Goal: Information Seeking & Learning: Learn about a topic

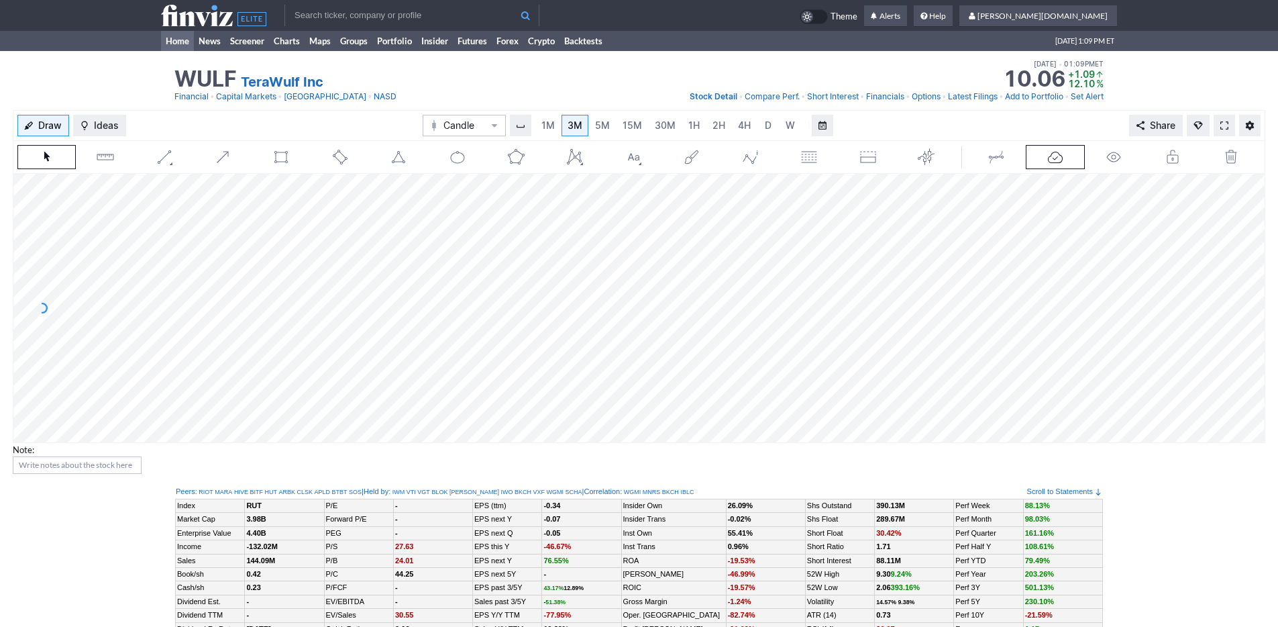
click at [182, 38] on link "Home" at bounding box center [177, 41] width 33 height 20
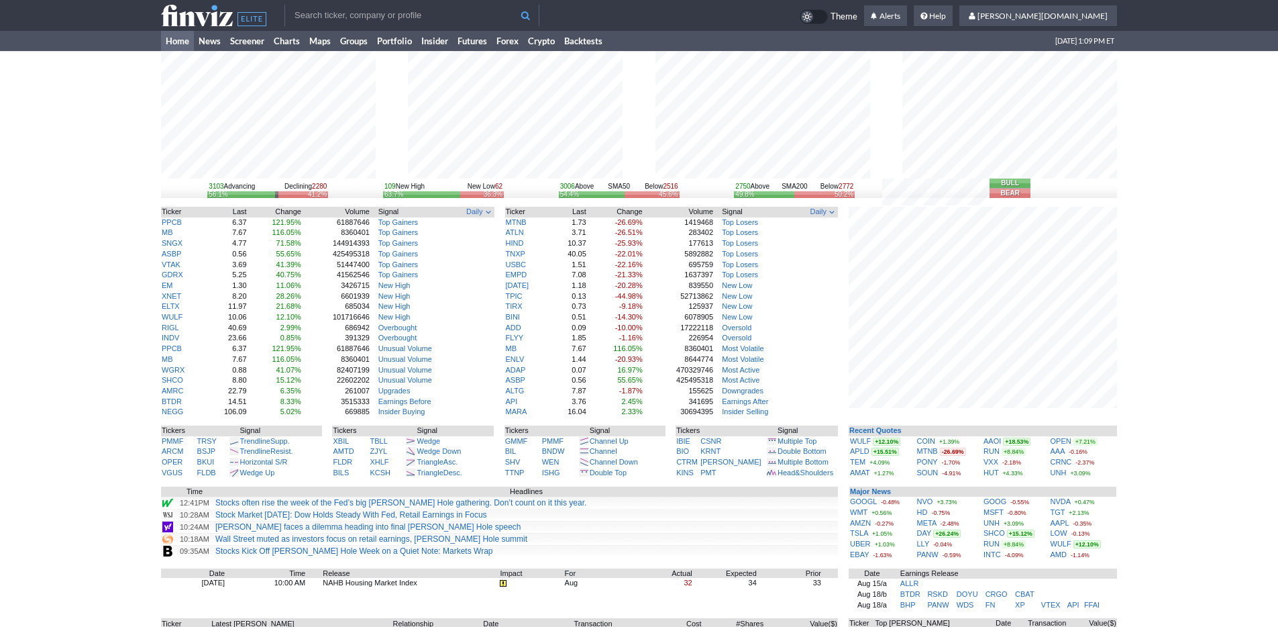
click at [1136, 290] on div "3103 Advancing Declining 2280 56.1% 41.2% 109 New High New Low 62 63.7% 36.3% 3…" at bounding box center [639, 418] width 1278 height 735
click at [1107, 424] on td at bounding box center [639, 421] width 956 height 8
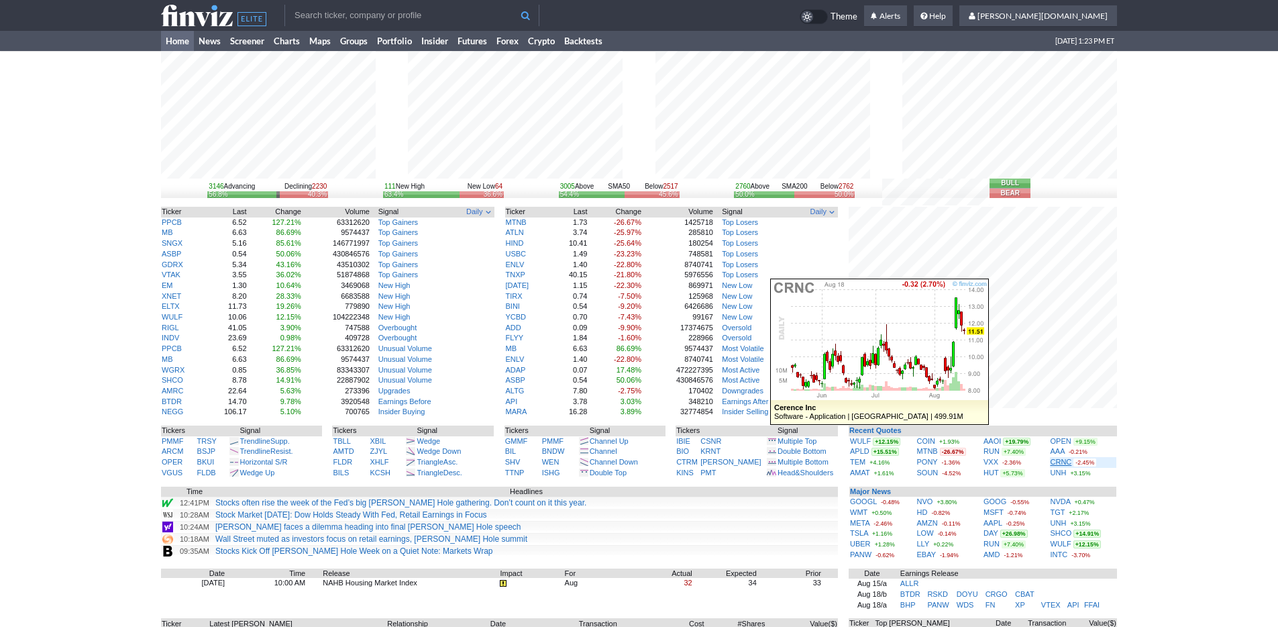
click at [1058, 463] on link "CRNC" at bounding box center [1061, 462] width 21 height 8
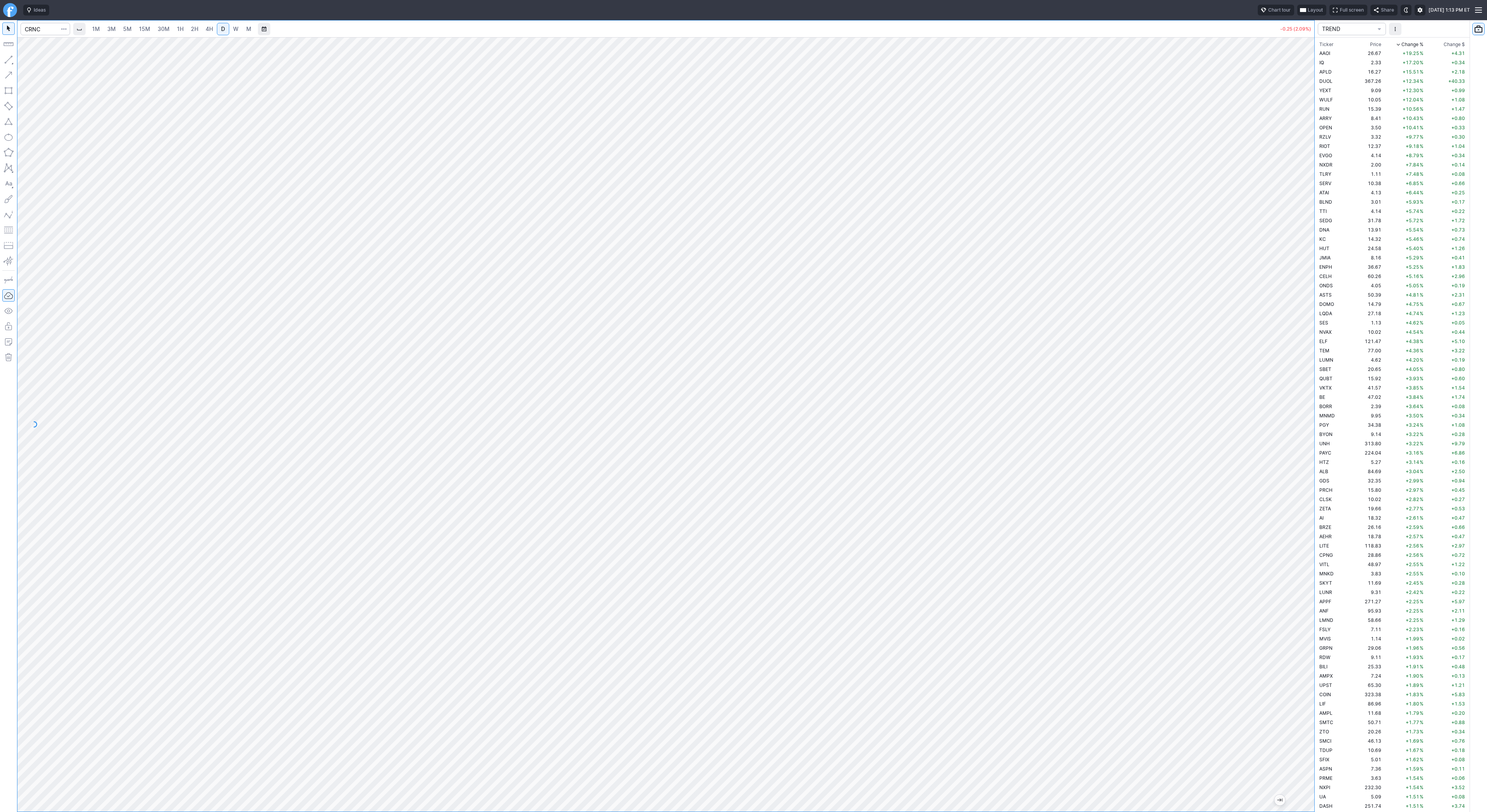
scroll to position [1423, 0]
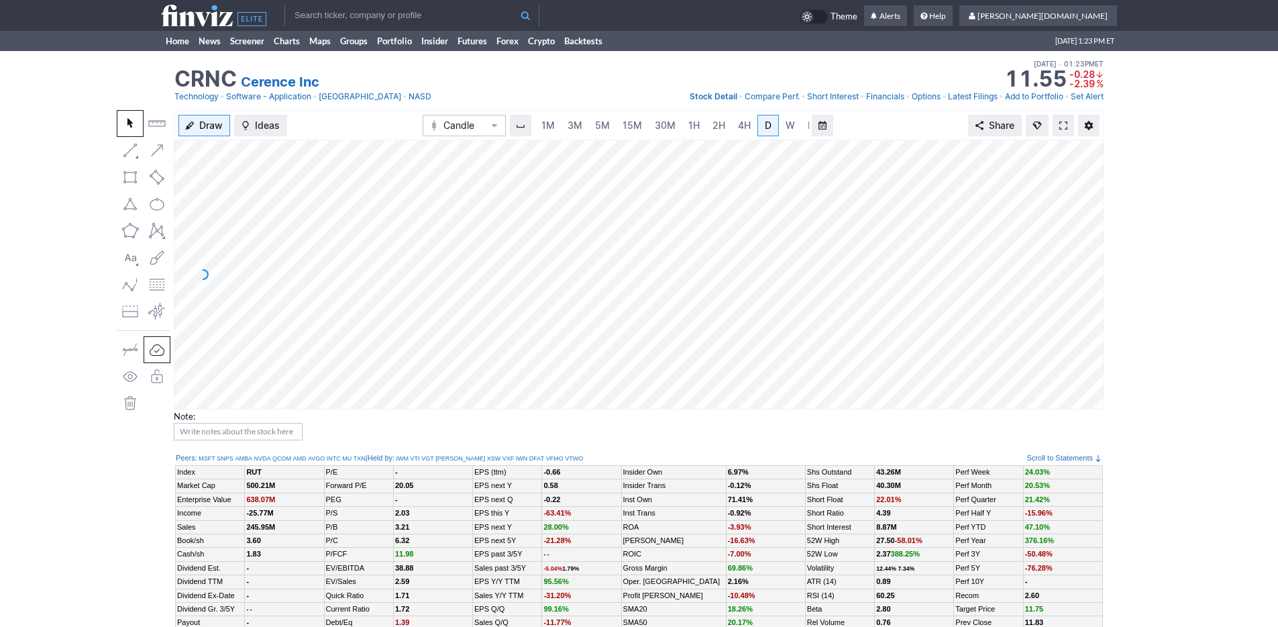
scroll to position [0, 13]
click at [568, 126] on link "3M" at bounding box center [561, 125] width 27 height 21
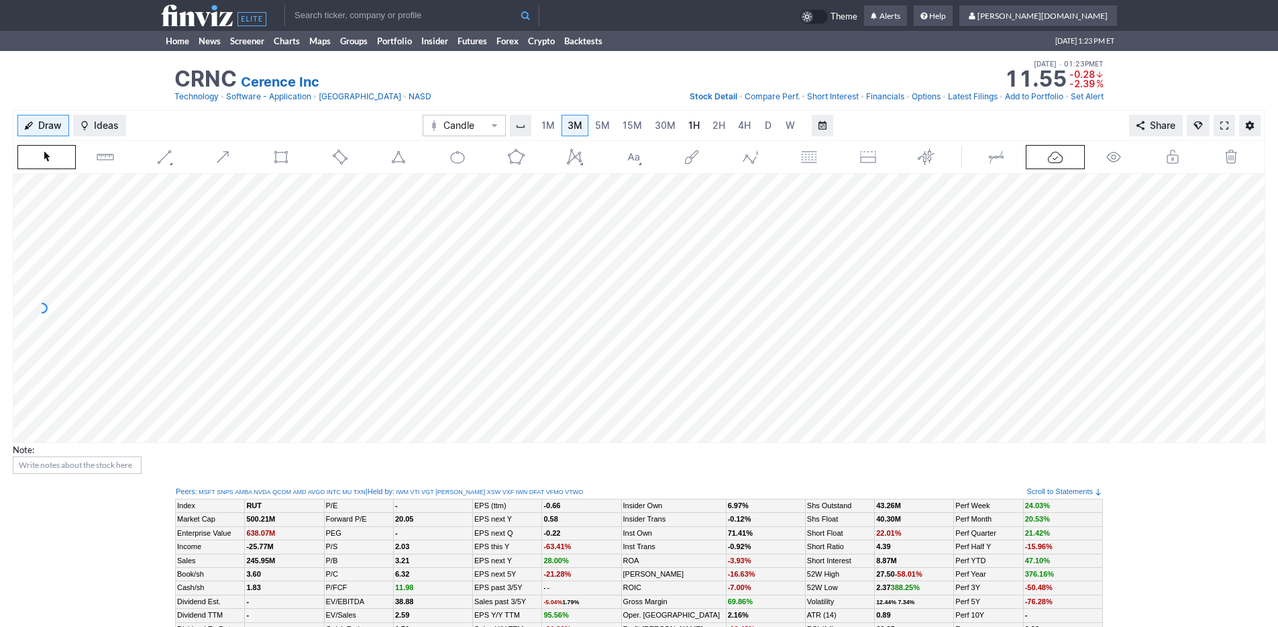
click at [682, 129] on link "1H" at bounding box center [693, 125] width 23 height 21
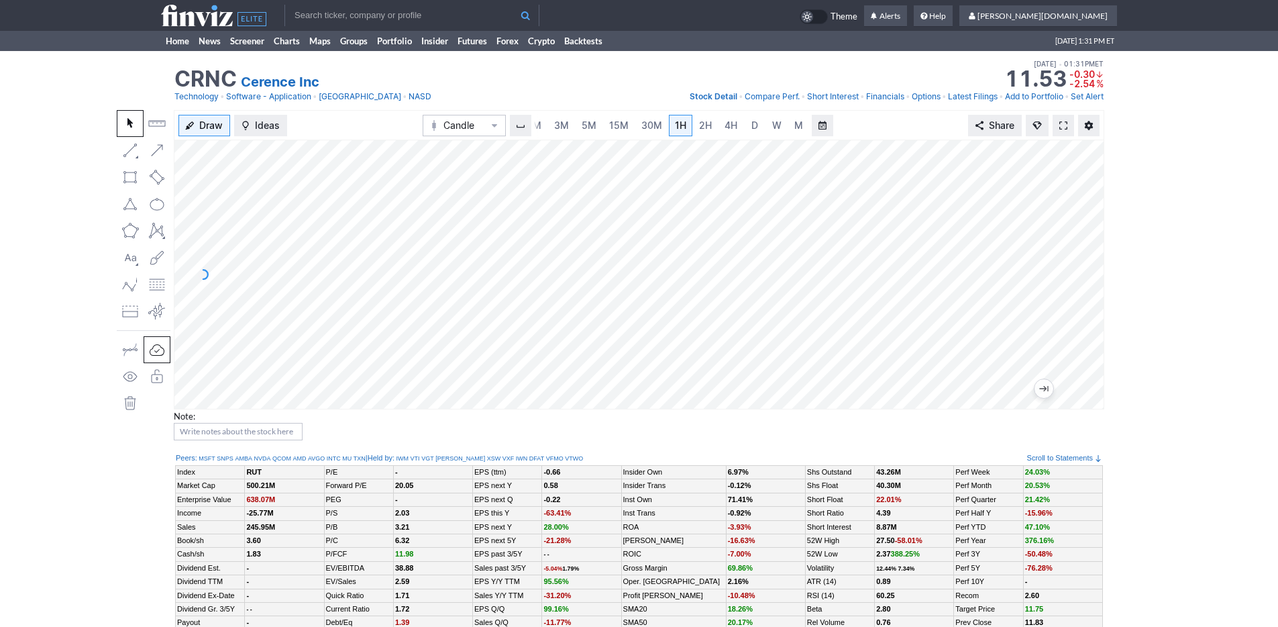
click at [378, 135] on div "Draw Ideas Candle 1M 3M 5M 15M 30M 1H 2H 4H D W M Share" at bounding box center [639, 259] width 930 height 299
click at [559, 123] on span "3M" at bounding box center [561, 124] width 15 height 11
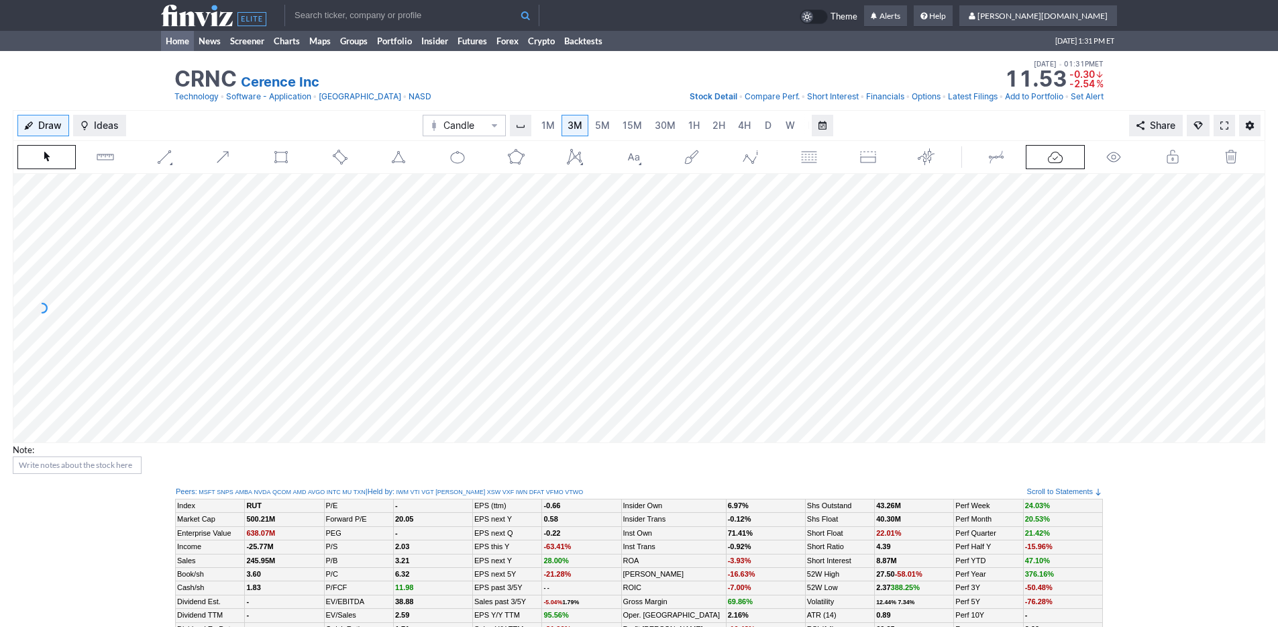
click at [180, 41] on link "Home" at bounding box center [177, 41] width 33 height 20
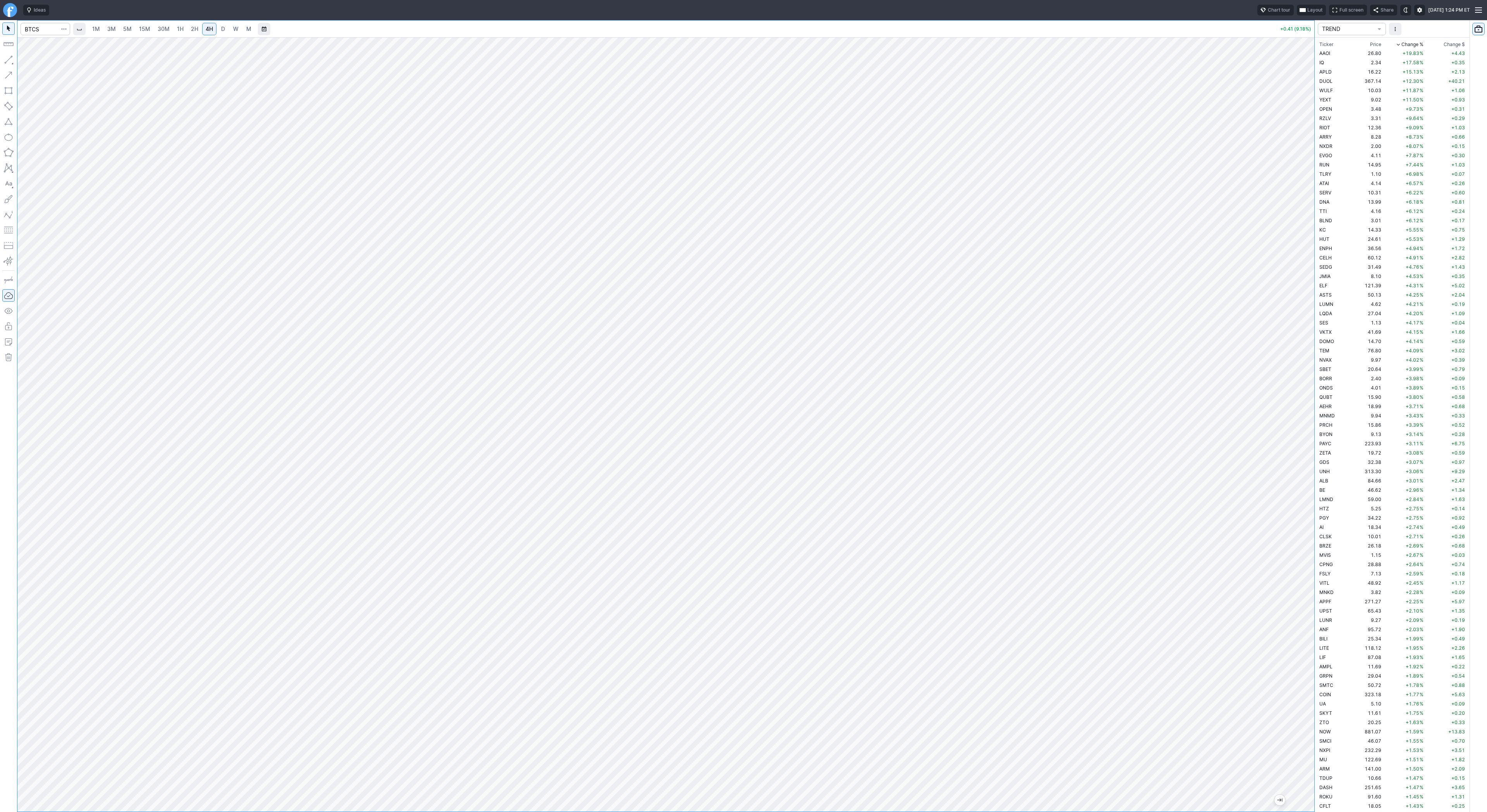
scroll to position [1423, 0]
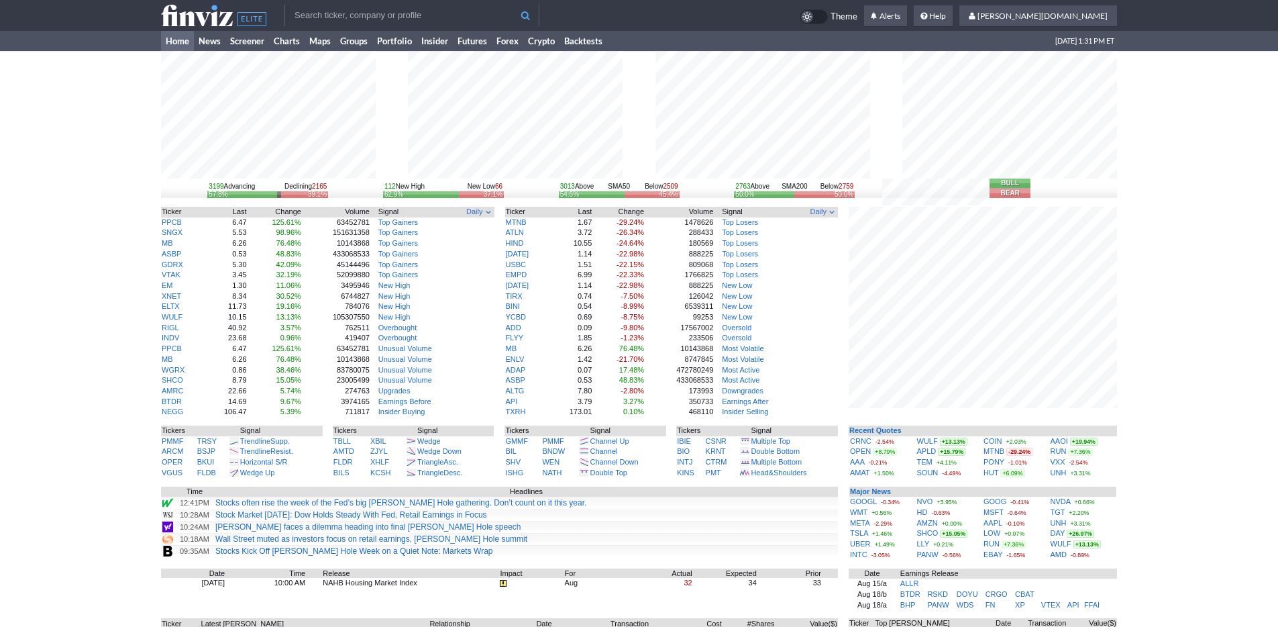
click at [1132, 346] on div "3199 Advancing Declining 2165 57.8% 39.1% 112 New High New Low 66 62.9% 37.1% 3…" at bounding box center [639, 418] width 1278 height 735
click at [1191, 462] on div "3199 Advancing Declining 2165 57.8% 39.1% 112 New High New Low 66 62.9% 37.1% 3…" at bounding box center [639, 418] width 1278 height 735
click at [330, 5] on input "text" at bounding box center [411, 15] width 255 height 21
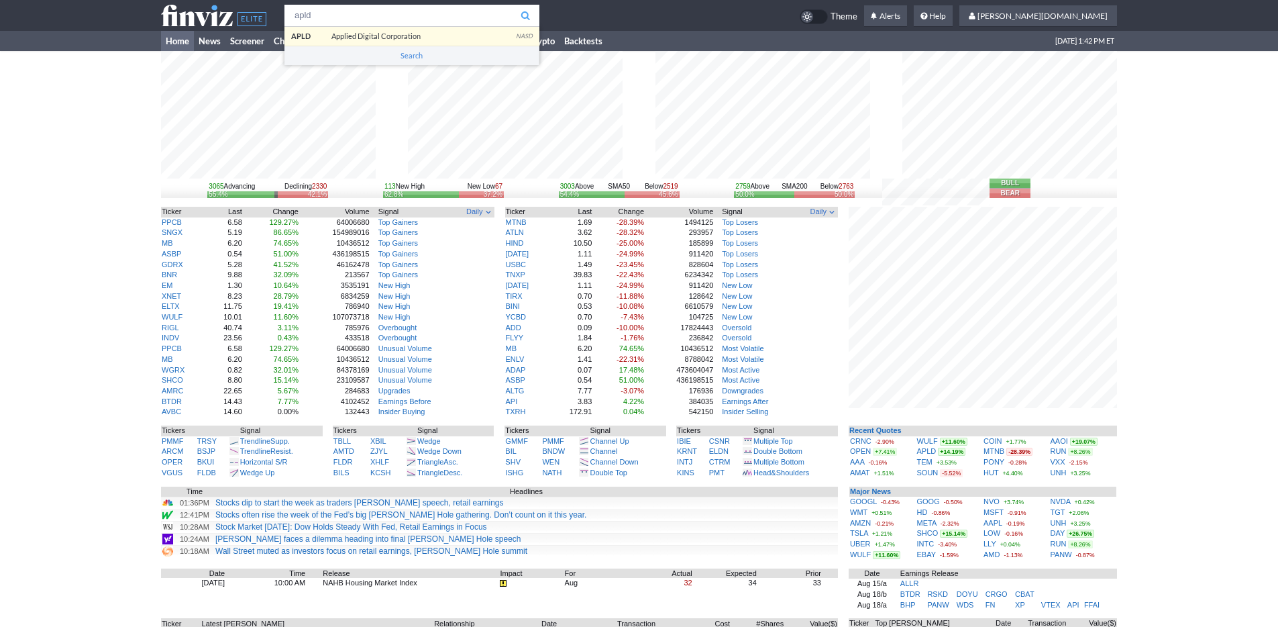
type input "apld"
click at [326, 34] on body "apld APLD Applied Digital Corporation NASD Search Theme Alerts shyamal.dj Setti…" at bounding box center [639, 424] width 1278 height 848
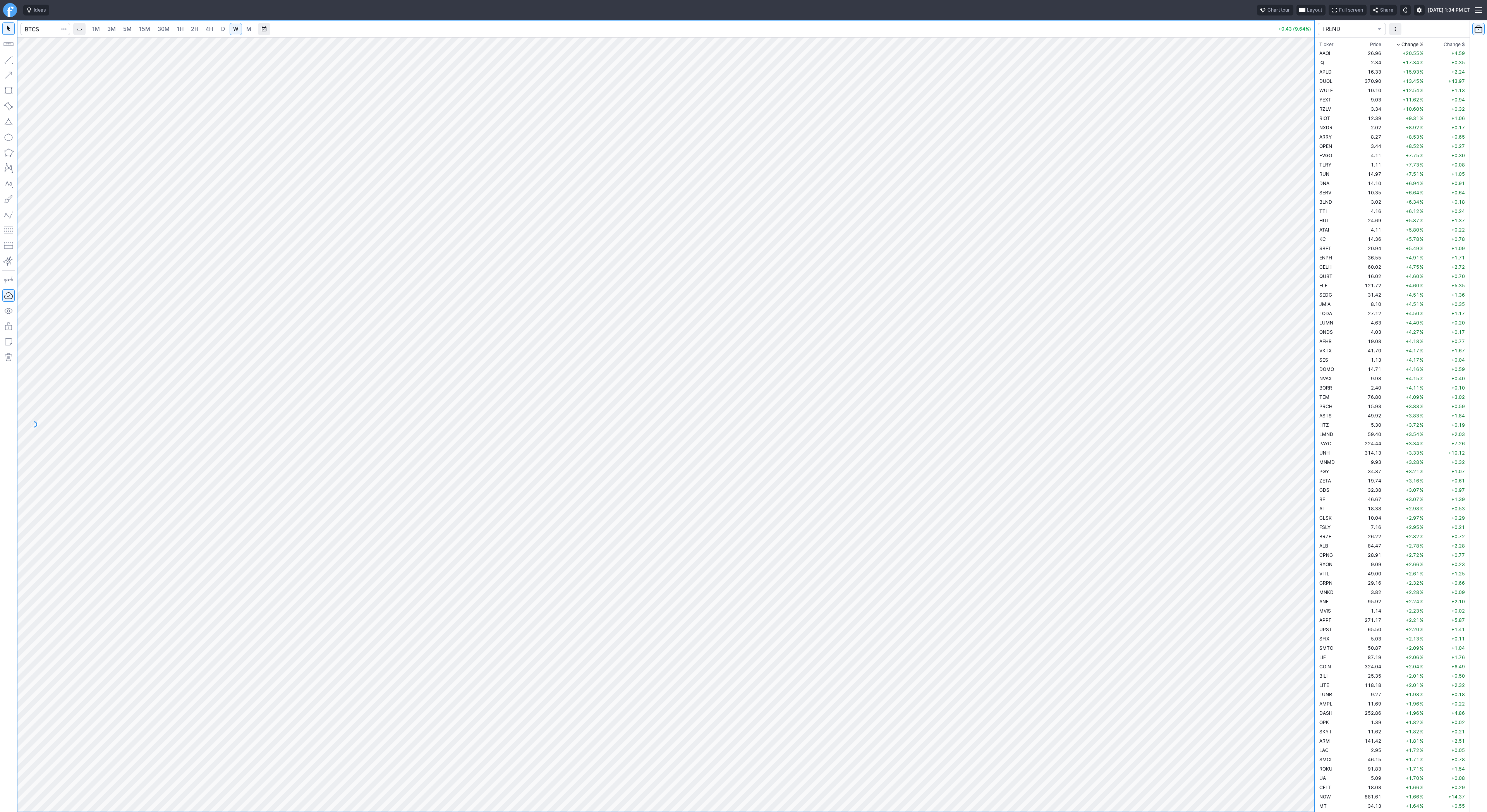
scroll to position [1423, 0]
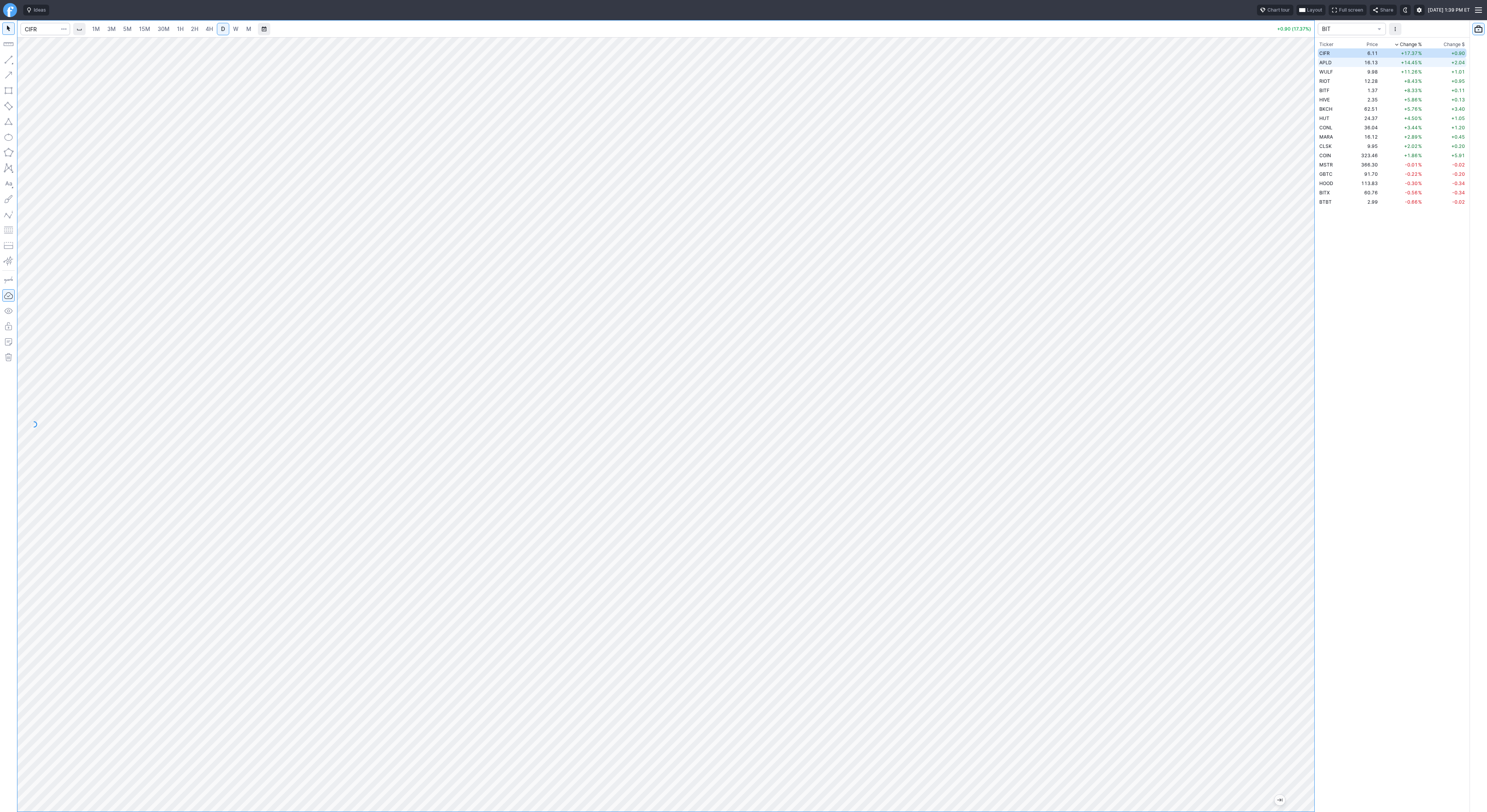
click at [1346, 59] on td "APLD" at bounding box center [1334, 62] width 32 height 9
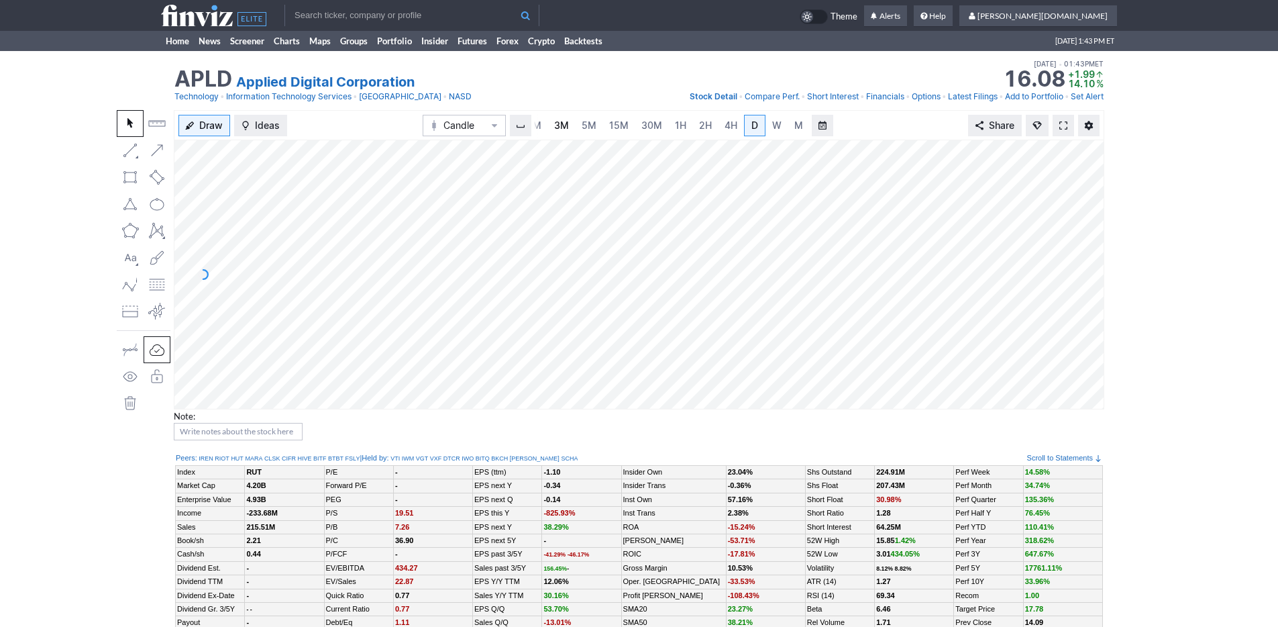
click at [565, 127] on span "3M" at bounding box center [561, 124] width 15 height 11
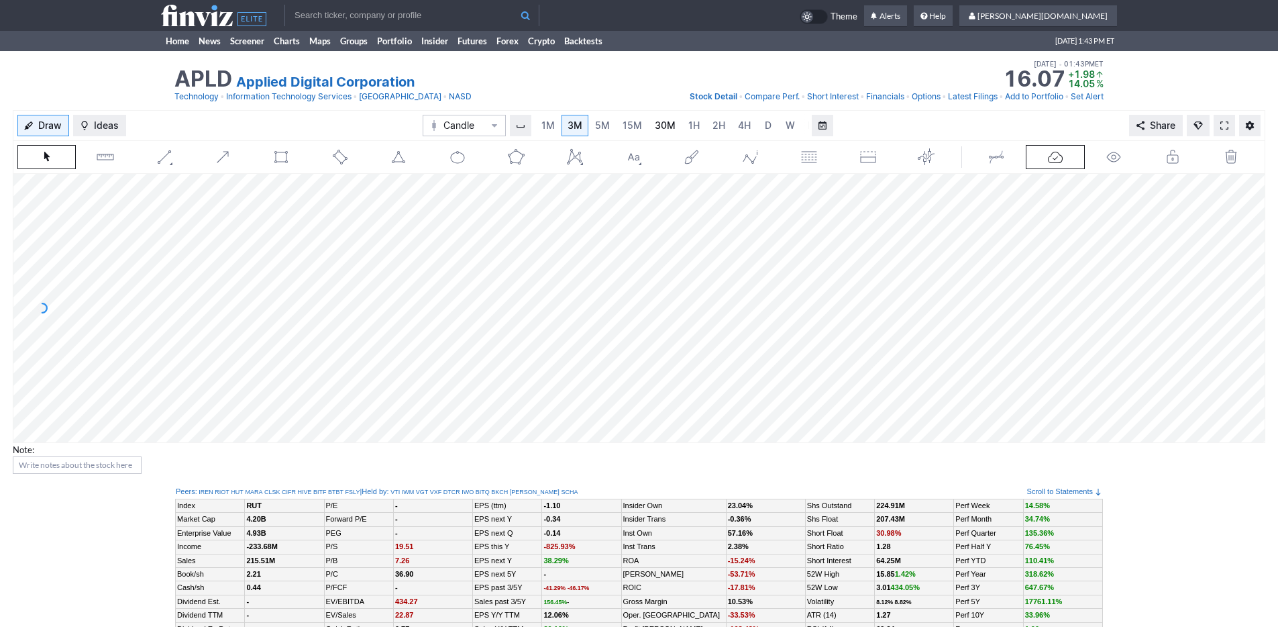
click at [678, 129] on link "30M" at bounding box center [665, 125] width 33 height 21
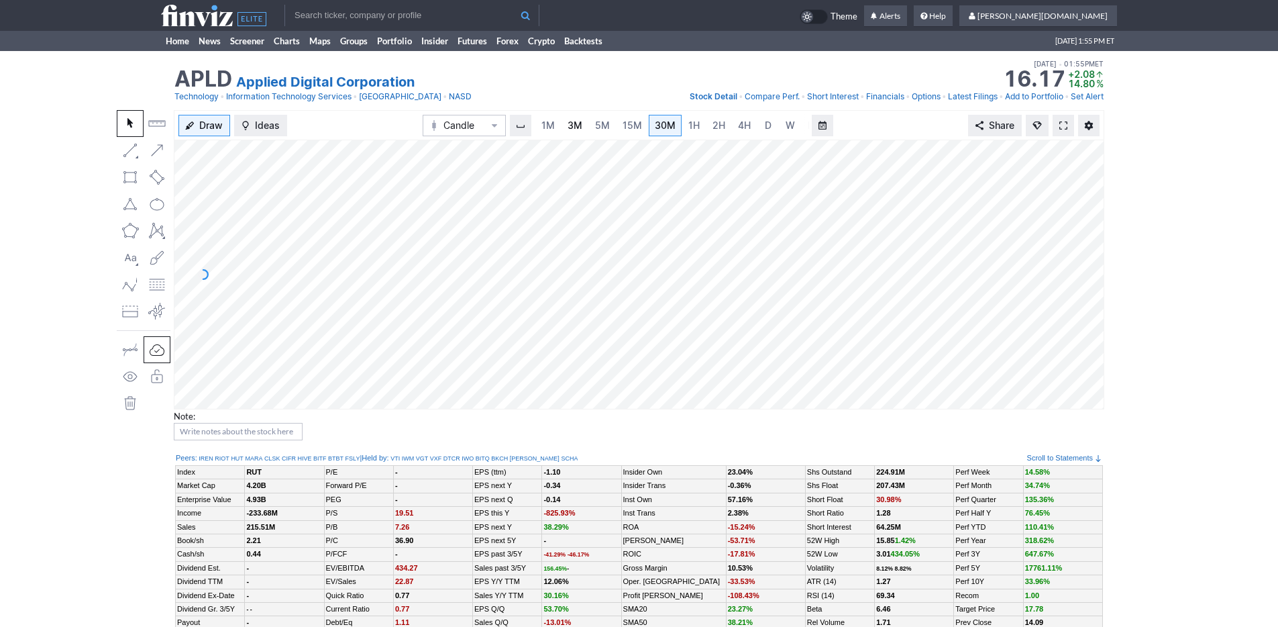
click at [576, 127] on span "3M" at bounding box center [575, 124] width 15 height 11
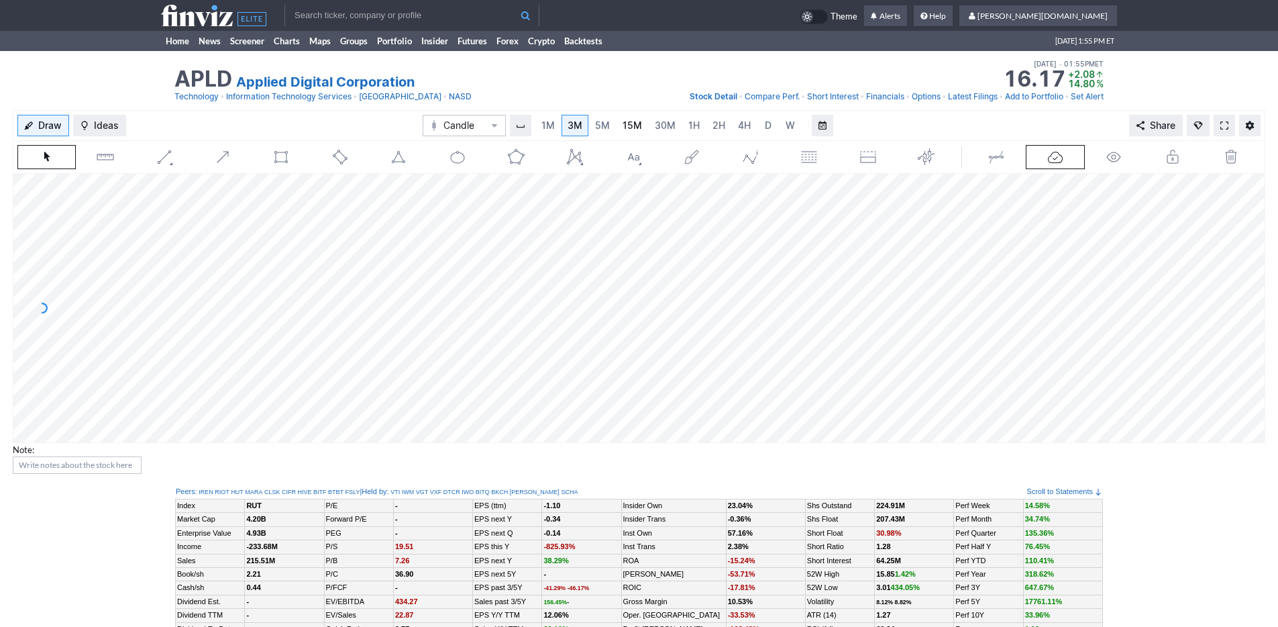
click at [638, 125] on span "15M" at bounding box center [632, 124] width 19 height 11
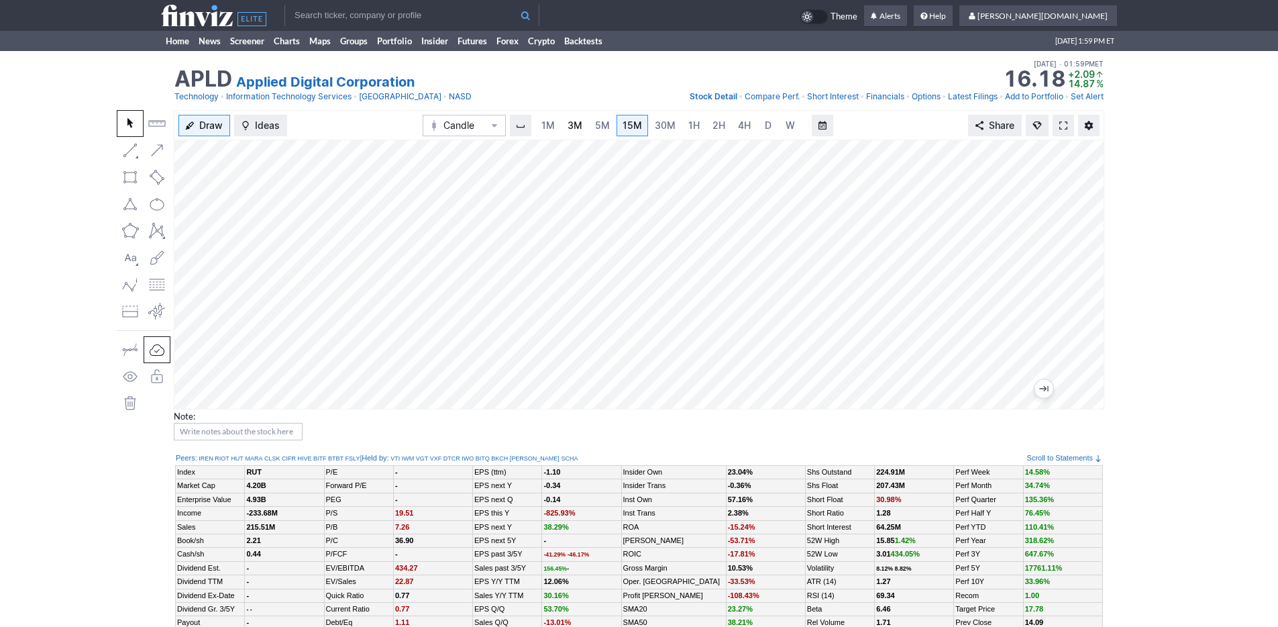
click at [576, 127] on span "3M" at bounding box center [575, 124] width 15 height 11
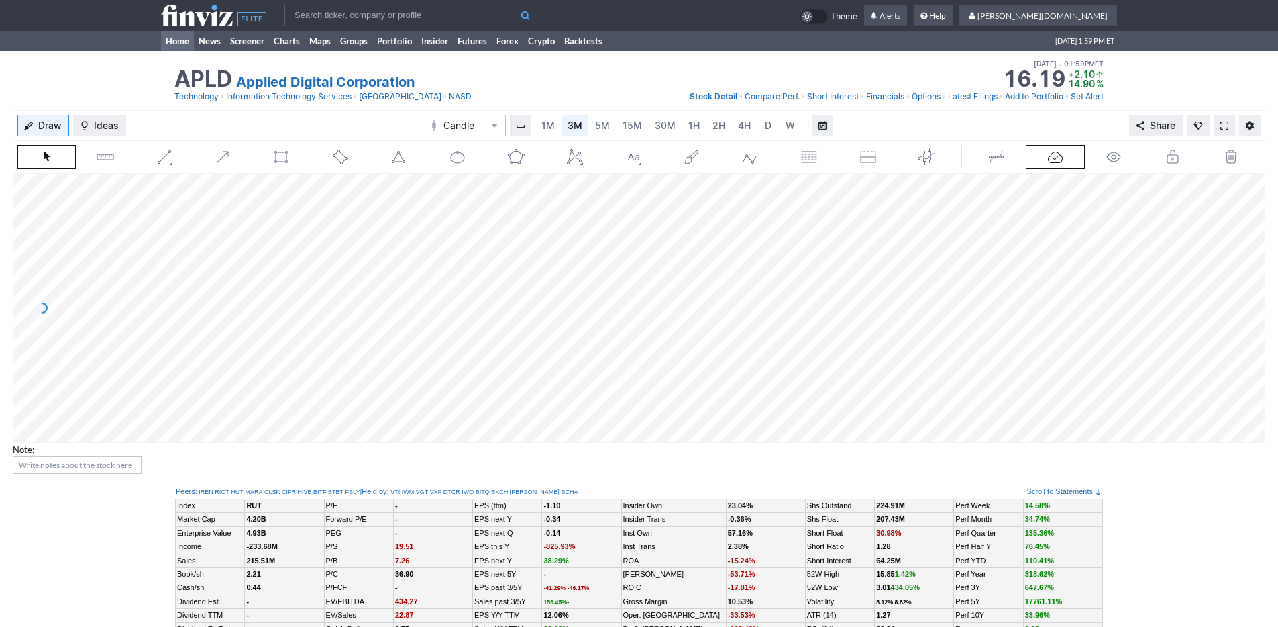
click at [176, 43] on link "Home" at bounding box center [177, 41] width 33 height 20
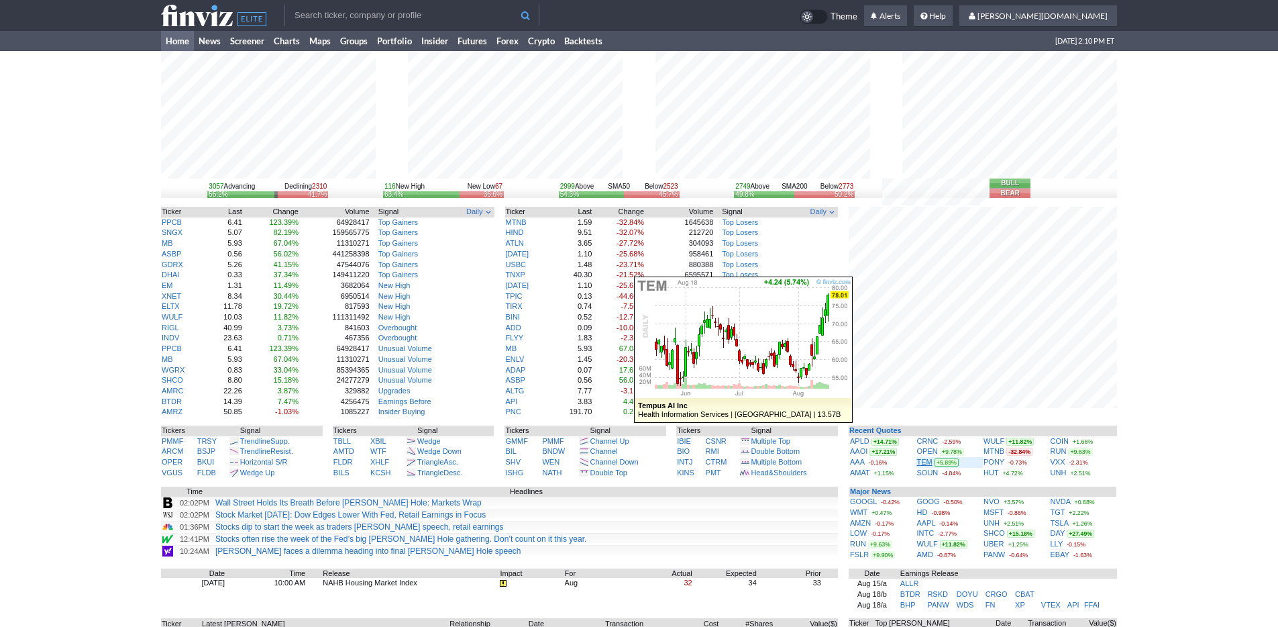
click at [922, 461] on link "TEM" at bounding box center [924, 462] width 15 height 8
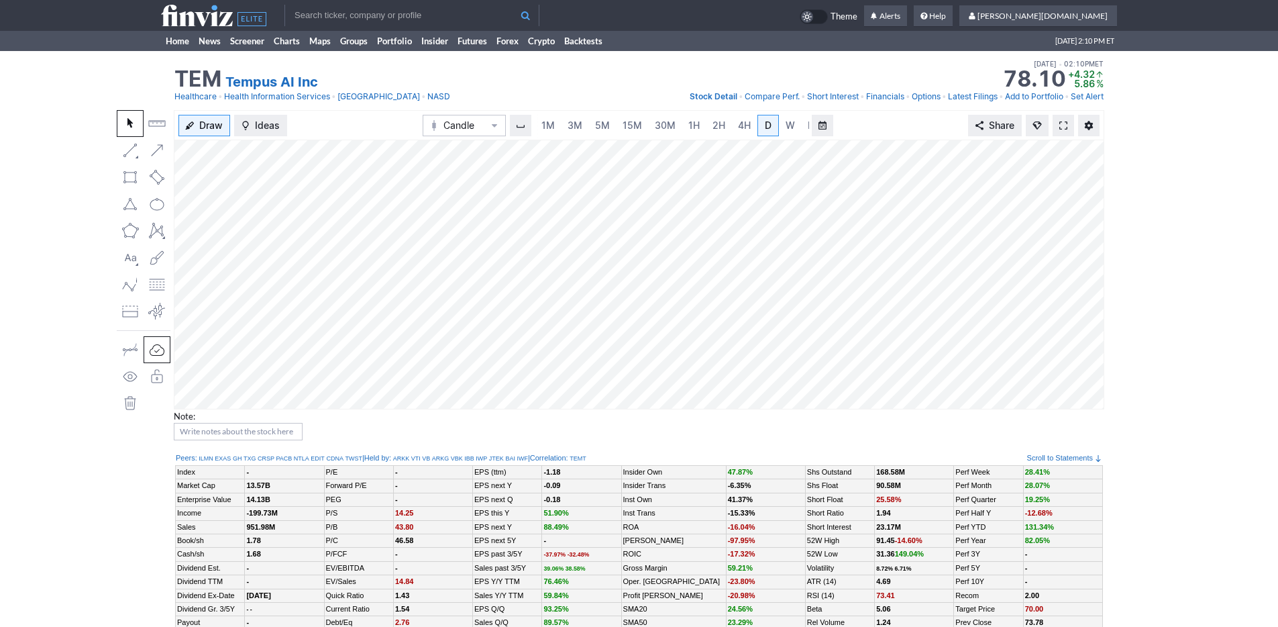
scroll to position [0, 13]
click at [576, 116] on link "5M" at bounding box center [589, 125] width 27 height 21
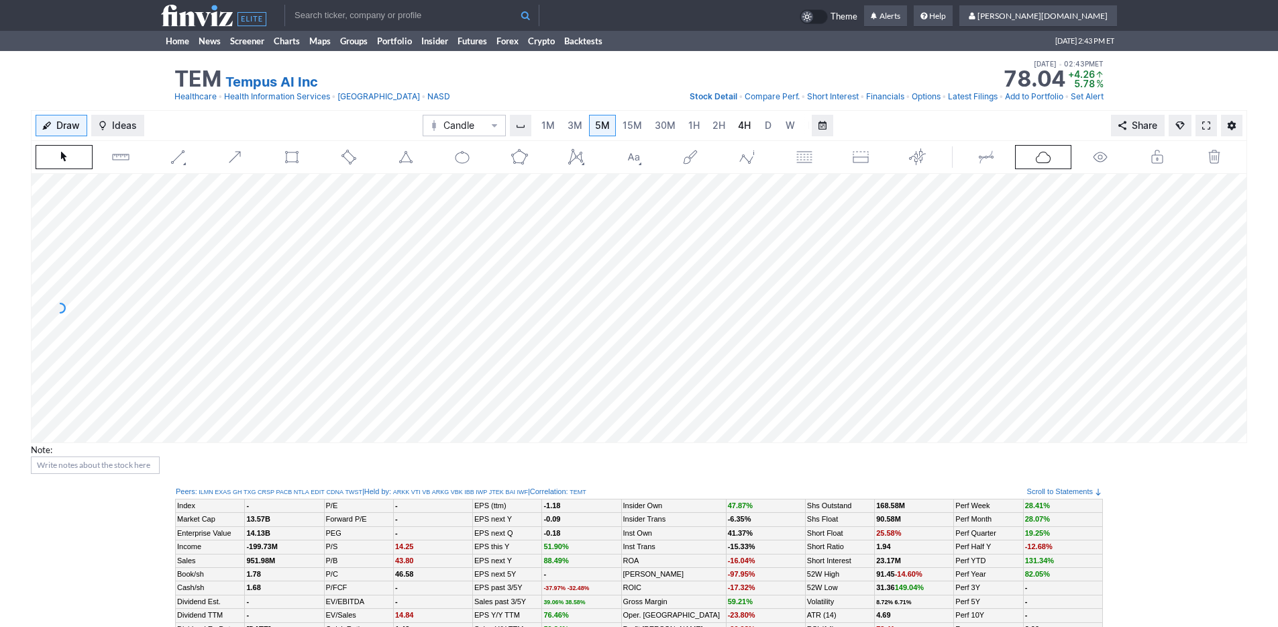
click at [738, 126] on span "4H" at bounding box center [744, 124] width 13 height 11
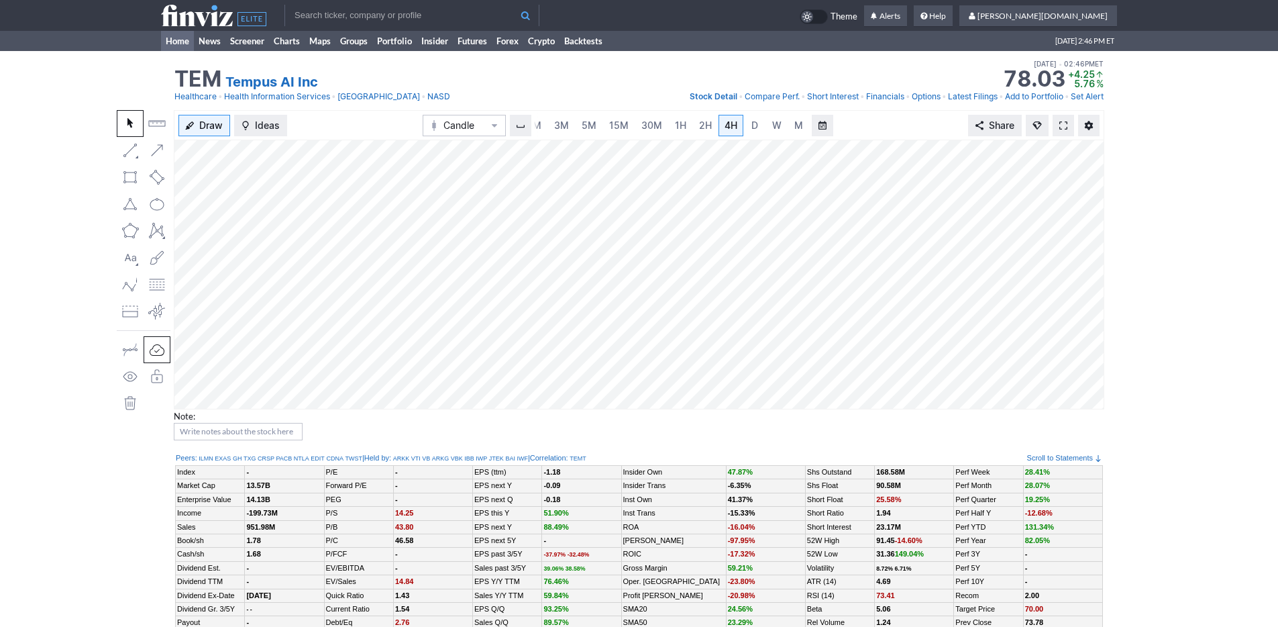
click at [172, 44] on link "Home" at bounding box center [177, 41] width 33 height 20
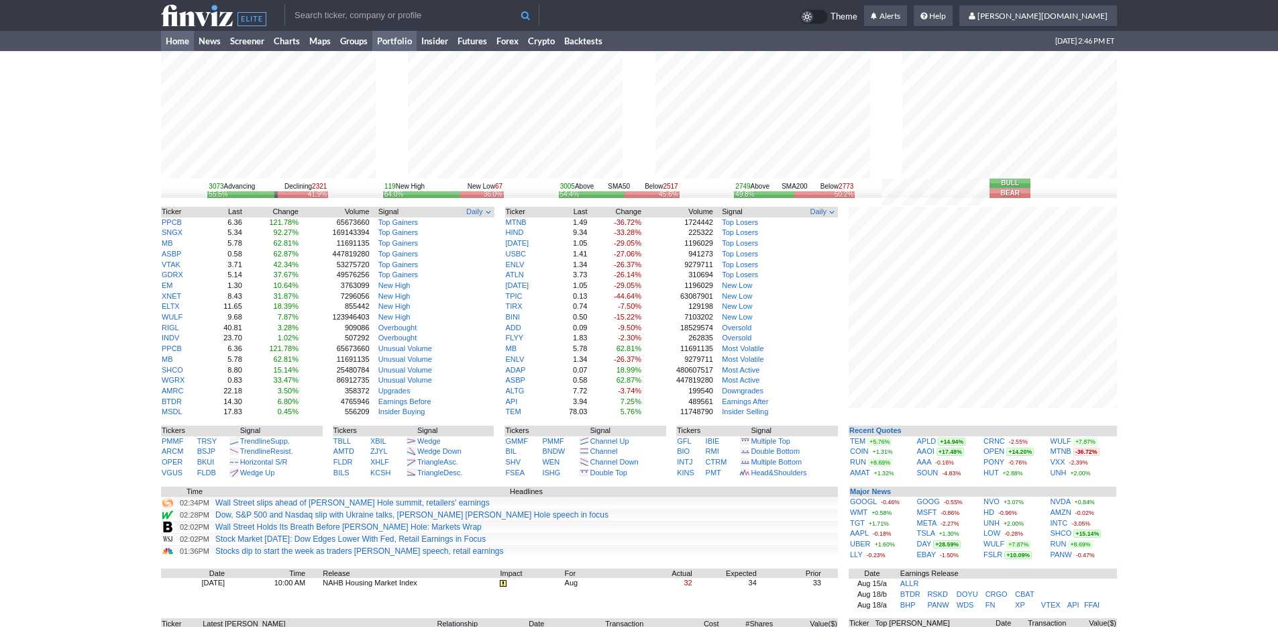
click at [383, 44] on link "Portfolio" at bounding box center [394, 41] width 44 height 20
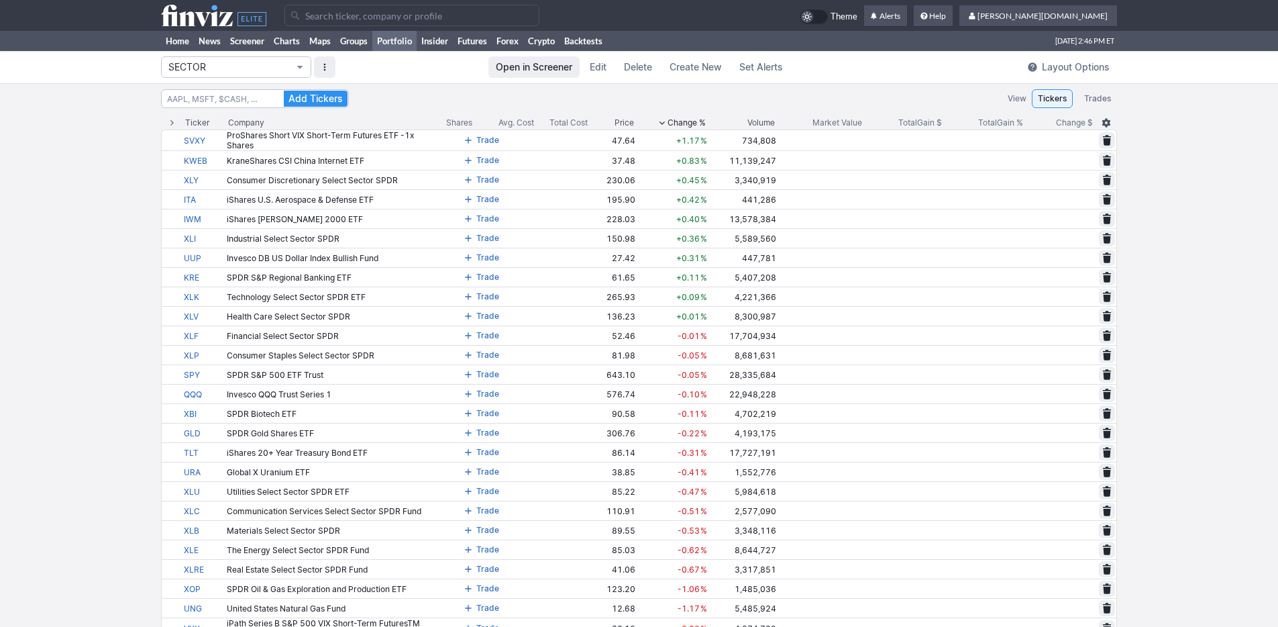
click at [252, 66] on span "SECTOR" at bounding box center [229, 66] width 122 height 13
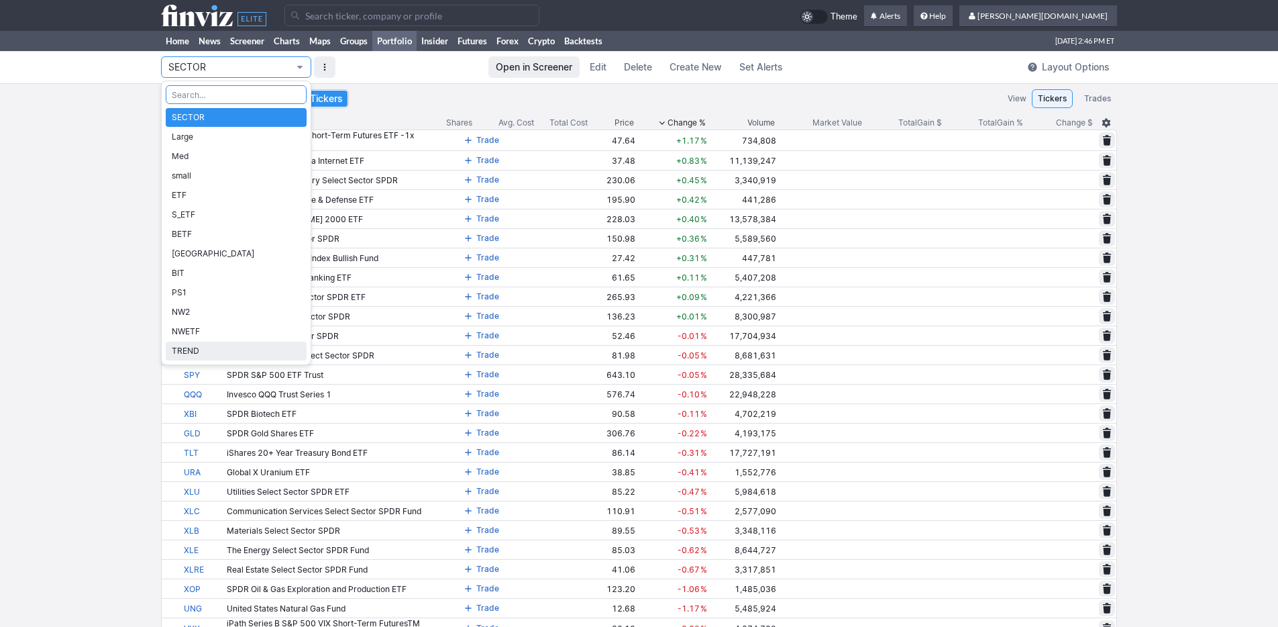
click at [231, 347] on span "TREND" at bounding box center [236, 350] width 129 height 13
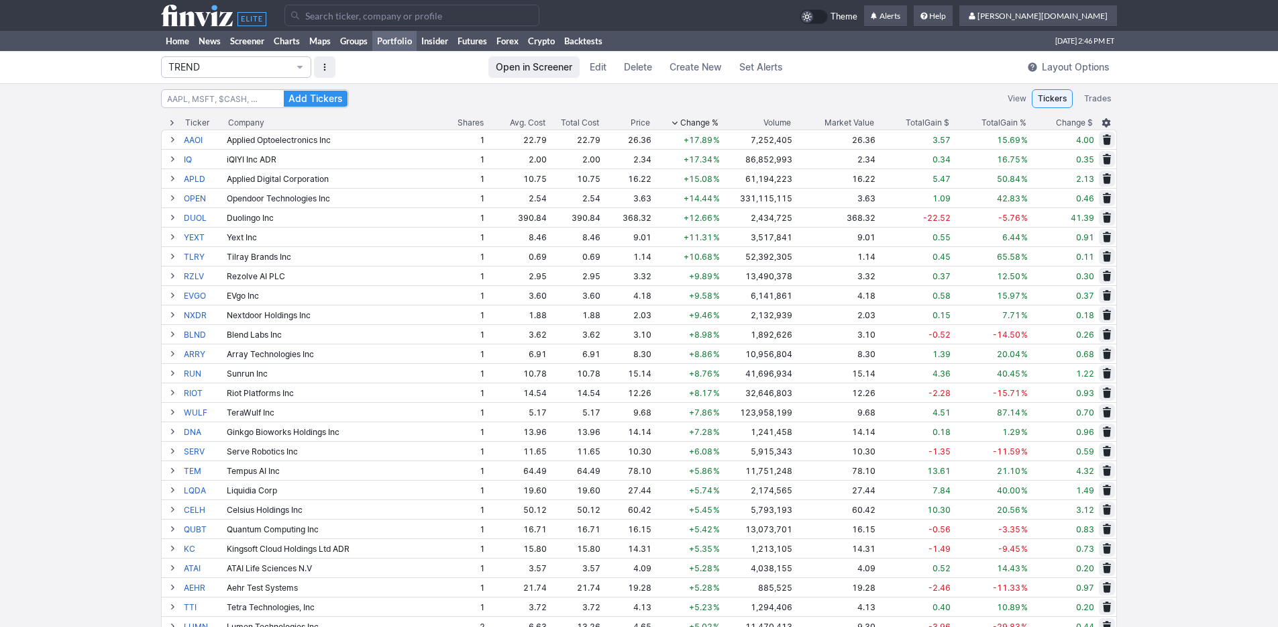
click at [765, 120] on div "Volume" at bounding box center [777, 122] width 28 height 13
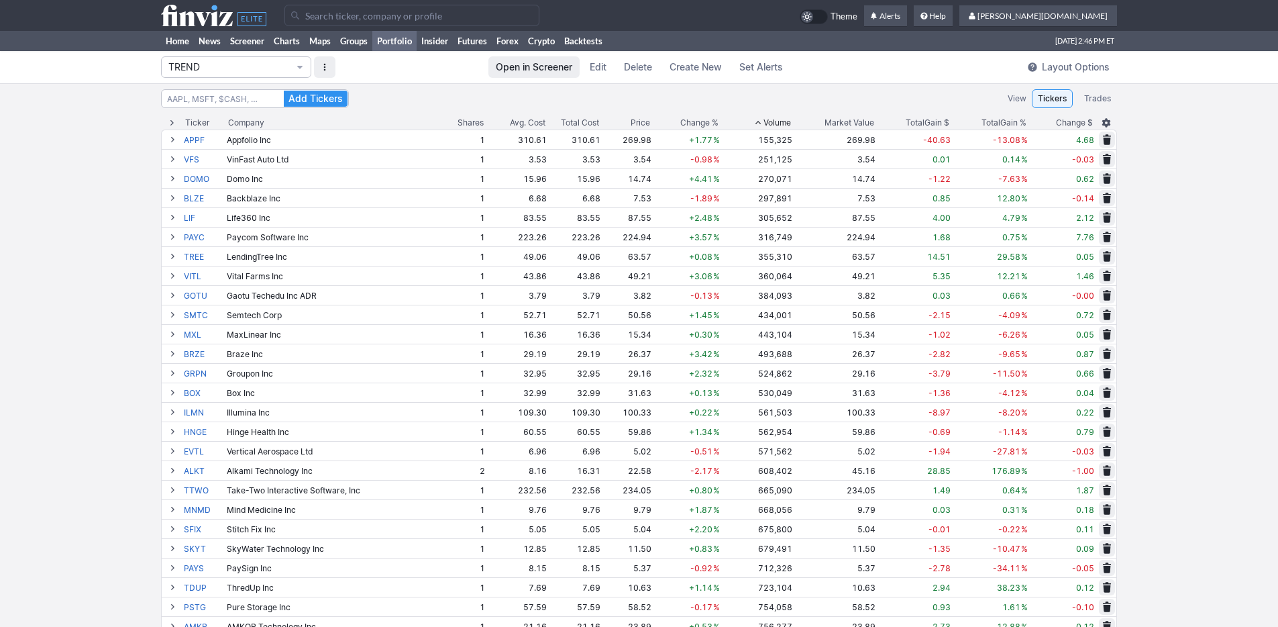
click at [765, 120] on div "Volume" at bounding box center [777, 122] width 28 height 13
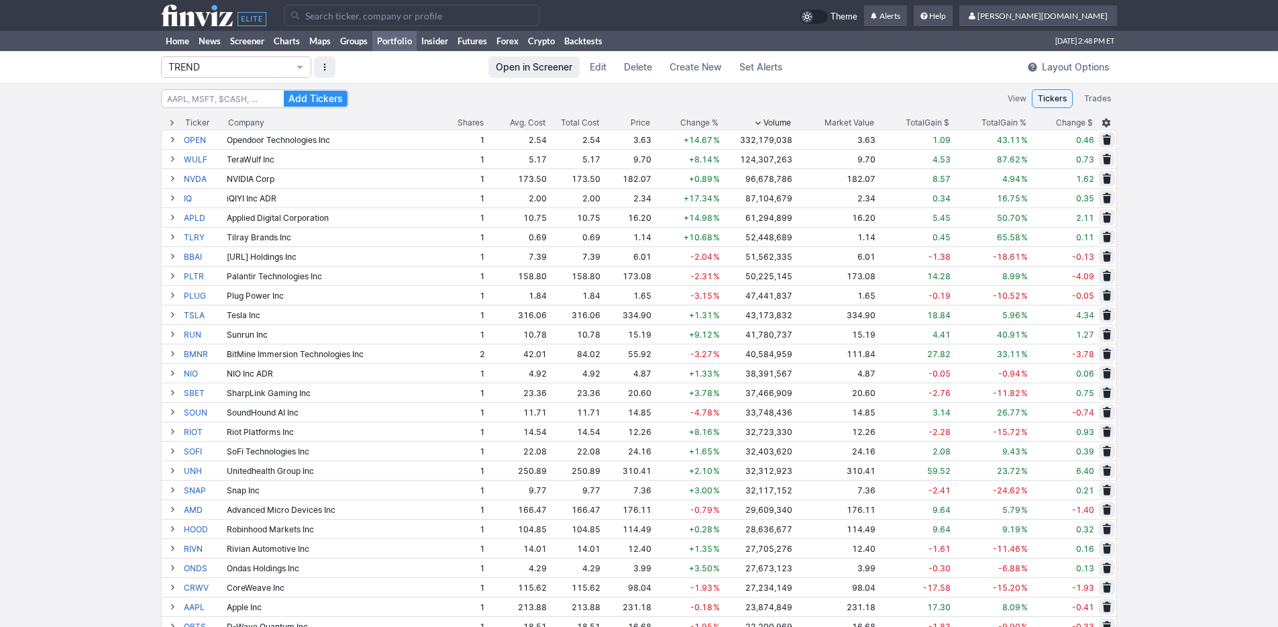
click at [378, 19] on input "Search" at bounding box center [411, 15] width 255 height 21
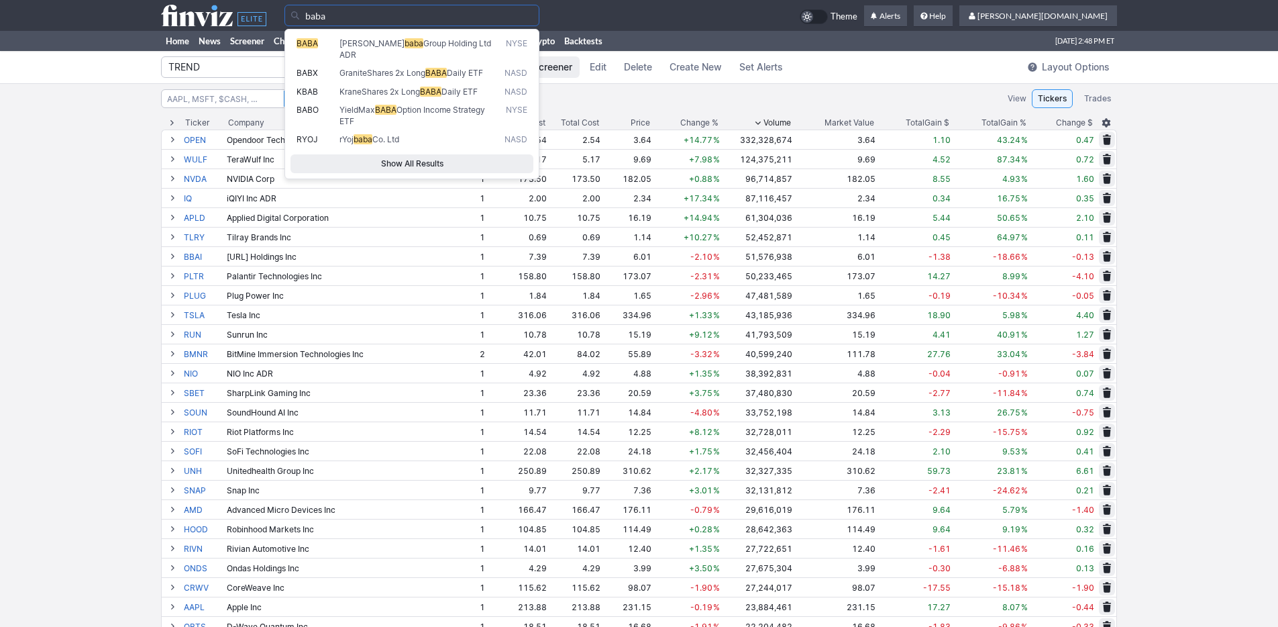
type input "baba"
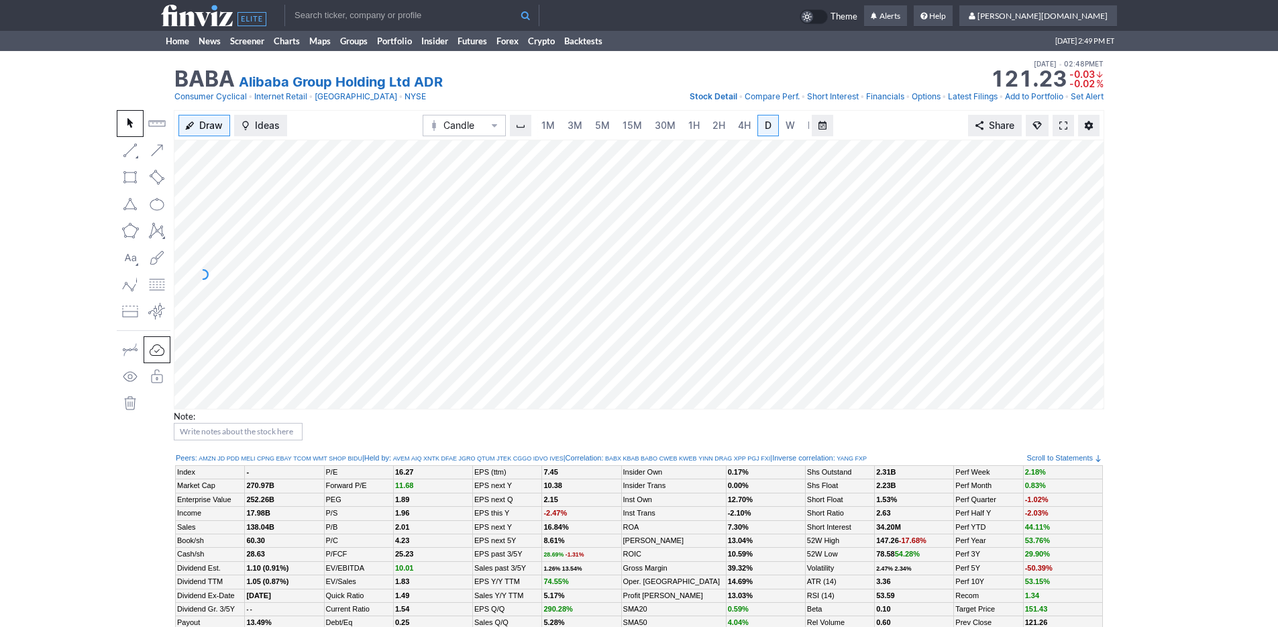
scroll to position [0, 13]
click at [588, 122] on span "5M" at bounding box center [589, 124] width 15 height 11
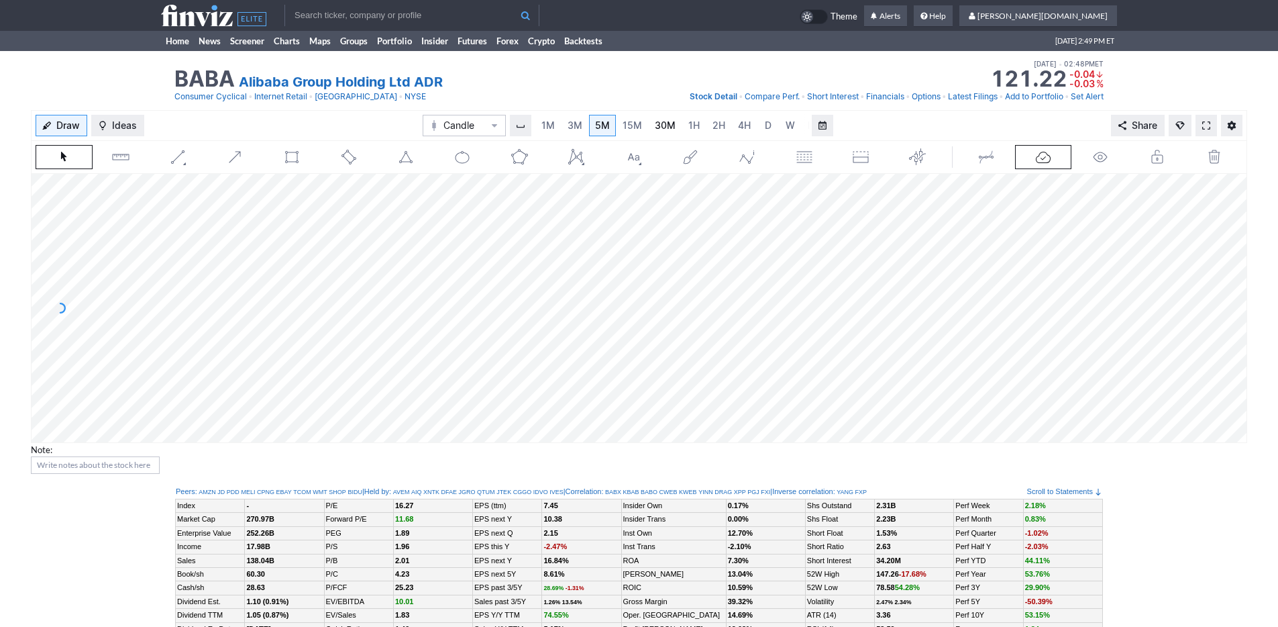
click at [676, 127] on link "30M" at bounding box center [665, 125] width 33 height 21
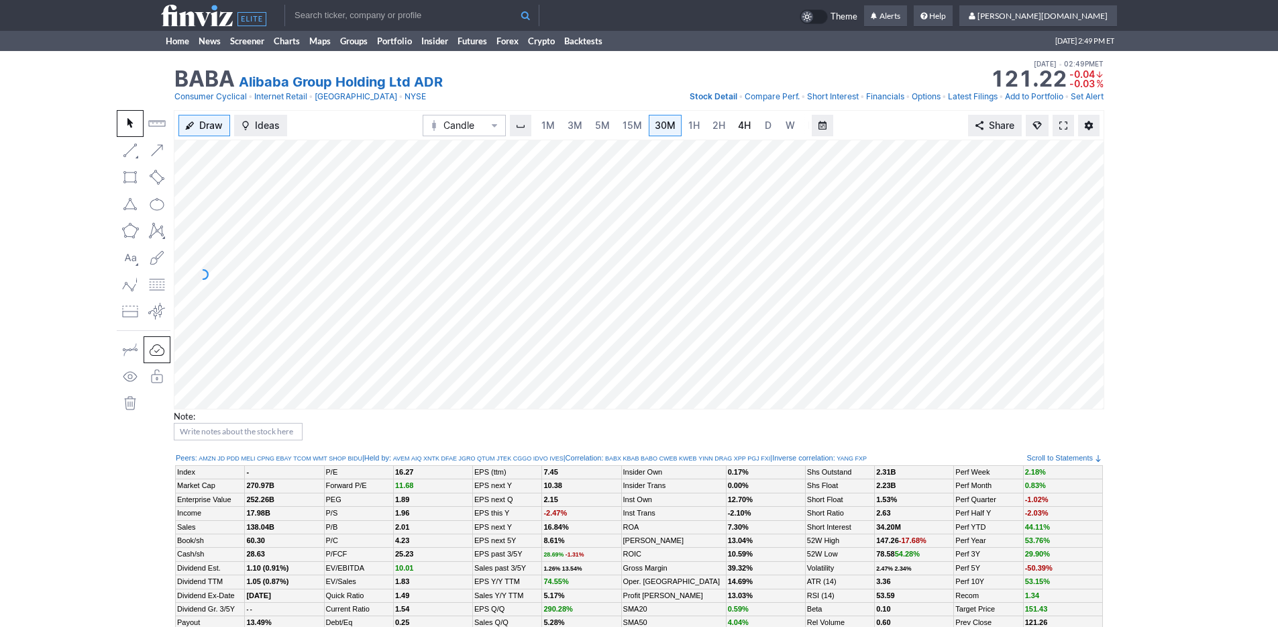
click at [749, 131] on link "4H" at bounding box center [744, 125] width 25 height 21
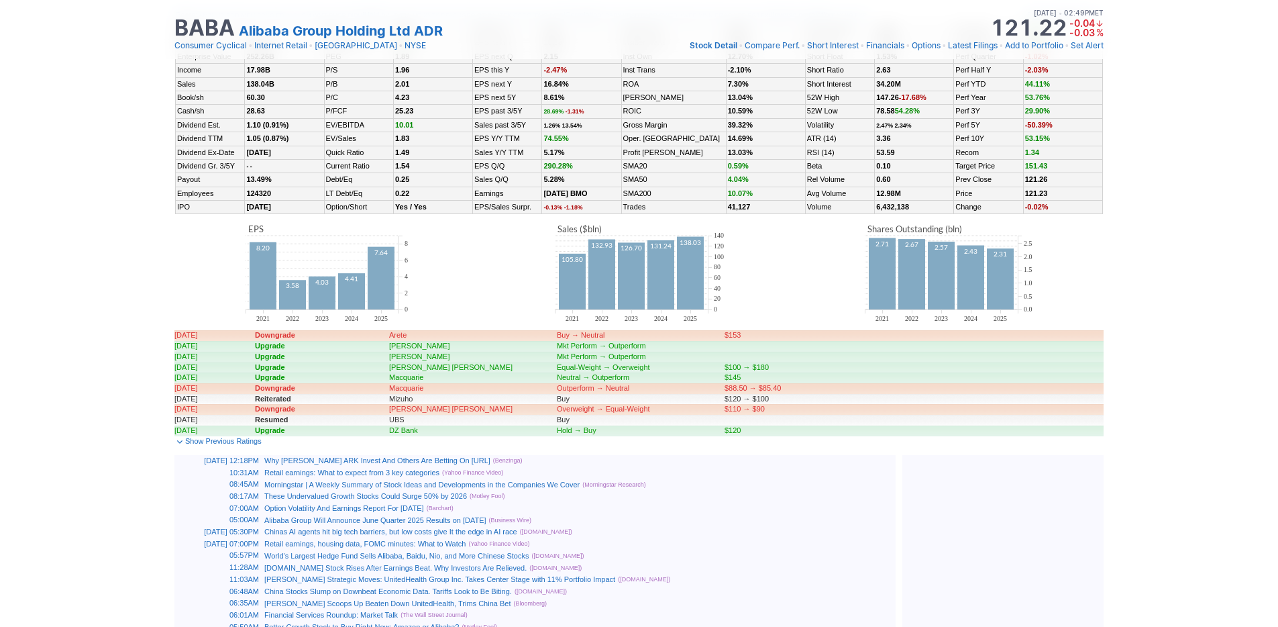
scroll to position [520, 0]
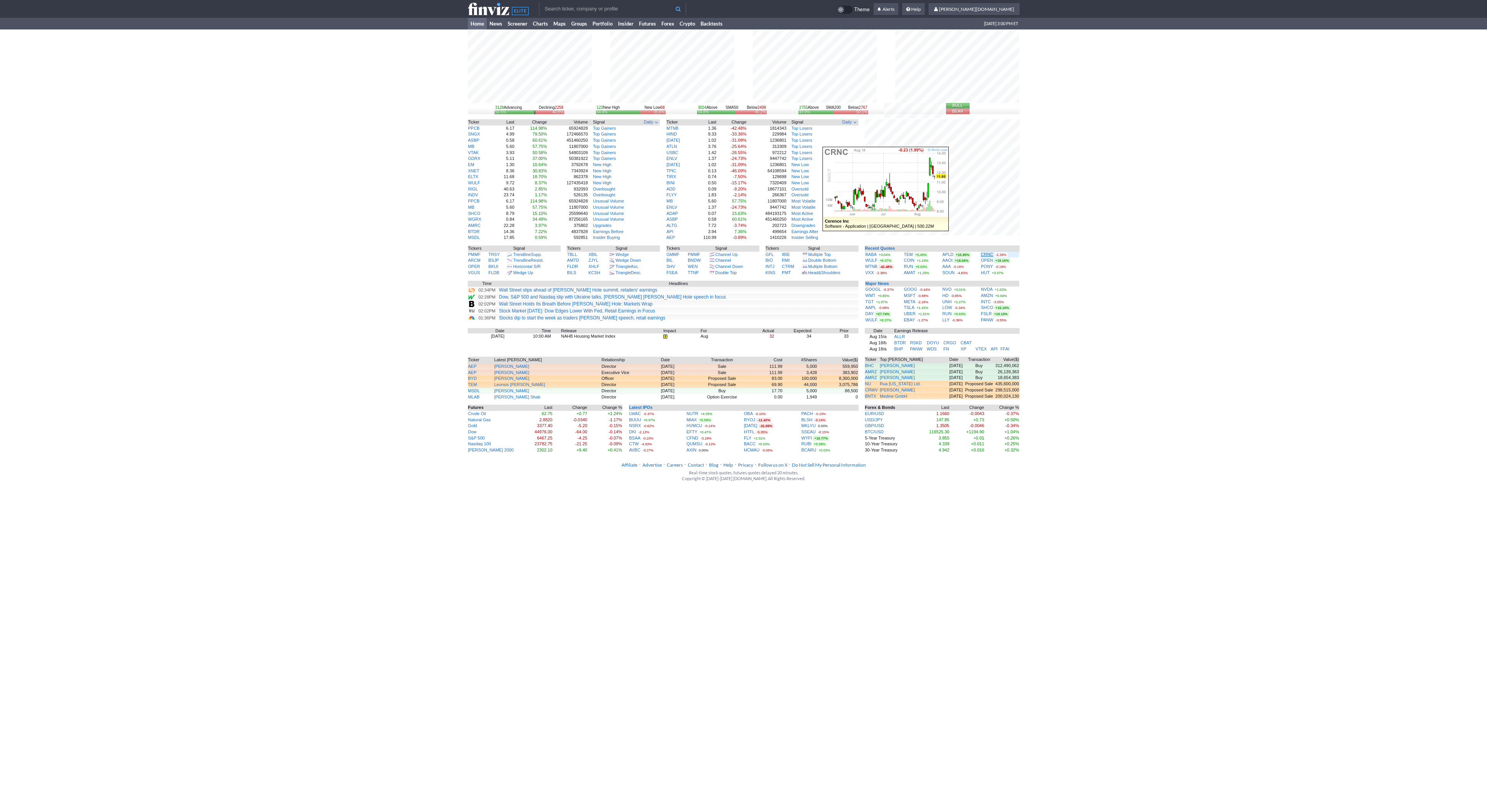
click at [989, 253] on link "CRNC" at bounding box center [987, 255] width 12 height 5
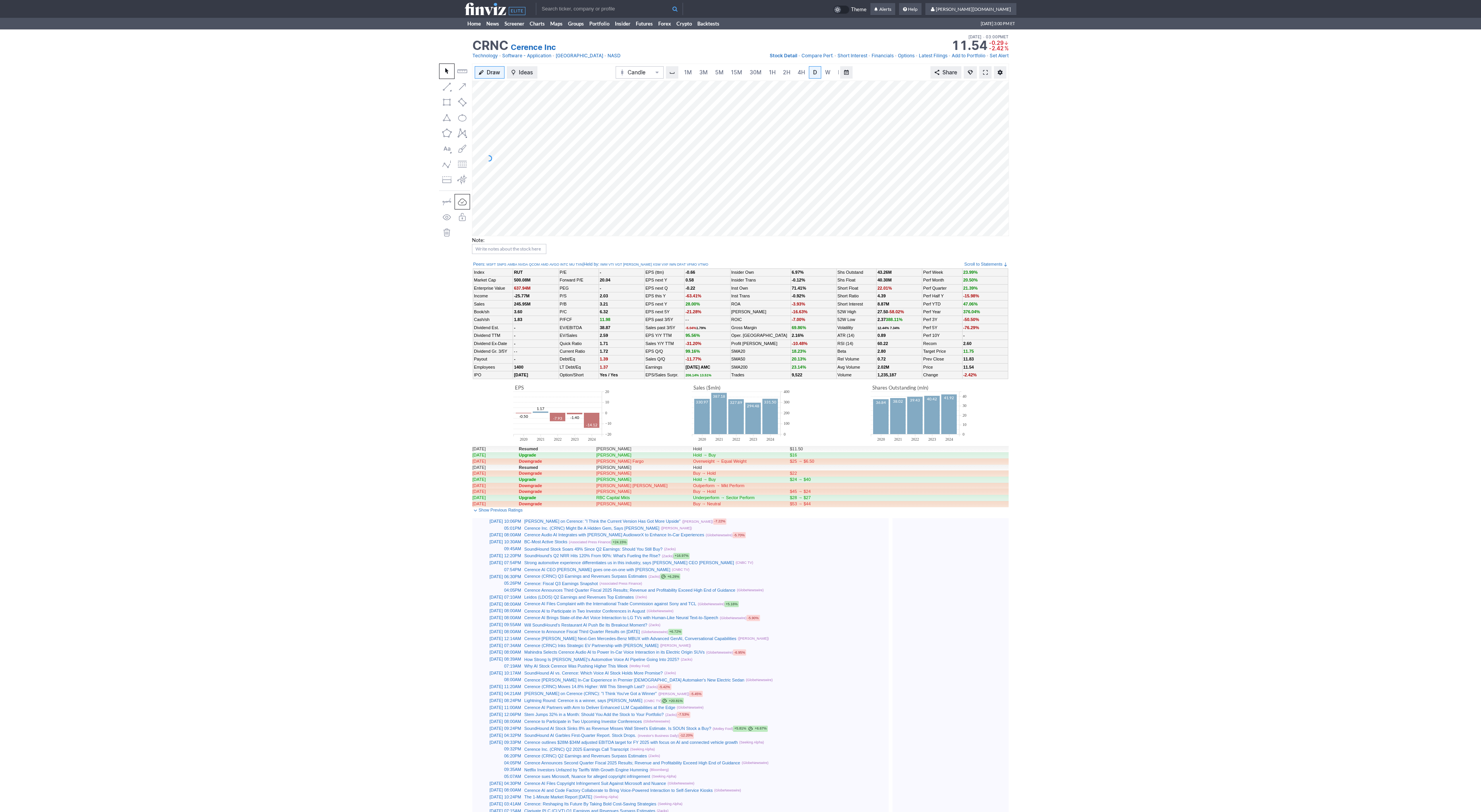
scroll to position [0, 8]
click at [698, 67] on link "3M" at bounding box center [695, 72] width 16 height 12
click at [743, 72] on link "15M" at bounding box center [736, 72] width 18 height 12
click at [472, 27] on link "Home" at bounding box center [474, 24] width 19 height 12
